Goal: Navigation & Orientation: Go to known website

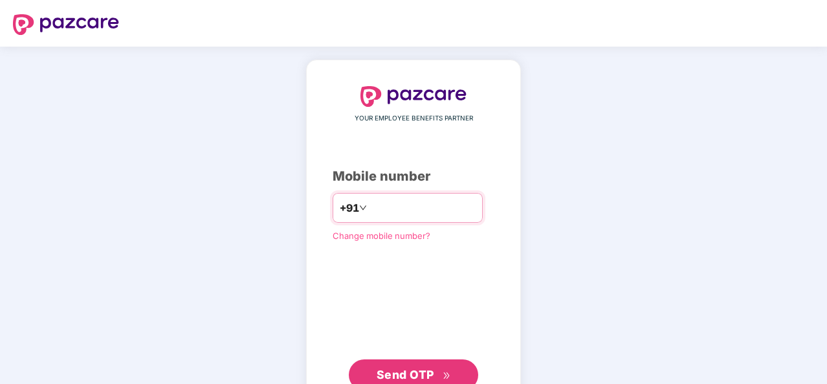
type input "**********"
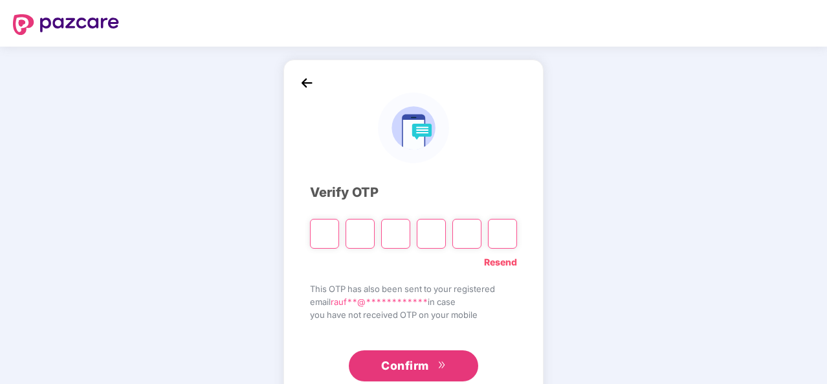
type input "*"
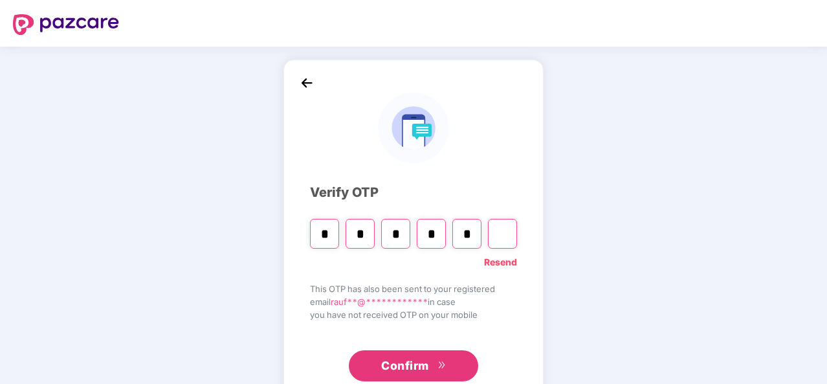
type input "*"
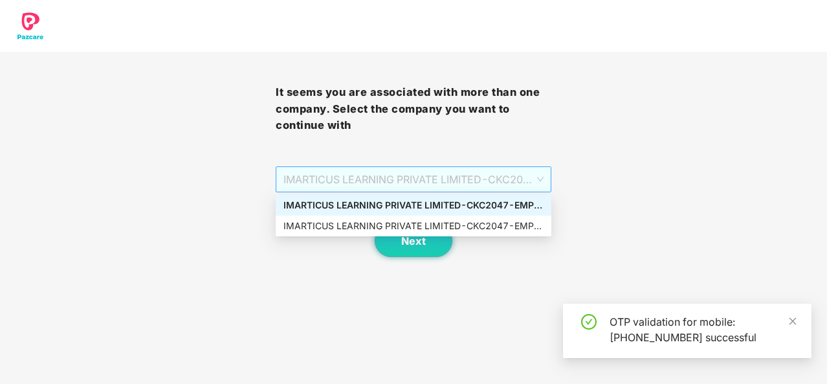
click at [465, 168] on span "IMARTICUS LEARNING PRIVATE LIMITED - CKC2047 - EMPLOYEE" at bounding box center [413, 179] width 260 height 25
click at [424, 227] on div "IMARTICUS LEARNING PRIVATE LIMITED - CKC2047 - EMPLOYEE" at bounding box center [413, 226] width 260 height 14
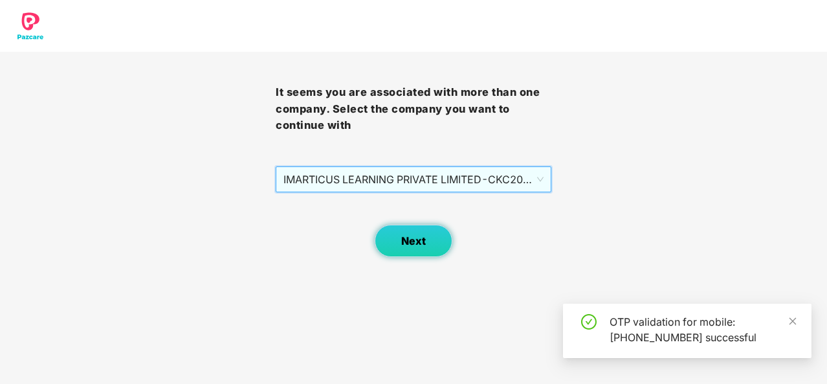
click at [425, 230] on button "Next" at bounding box center [414, 241] width 78 height 32
